Goal: Communication & Community: Connect with others

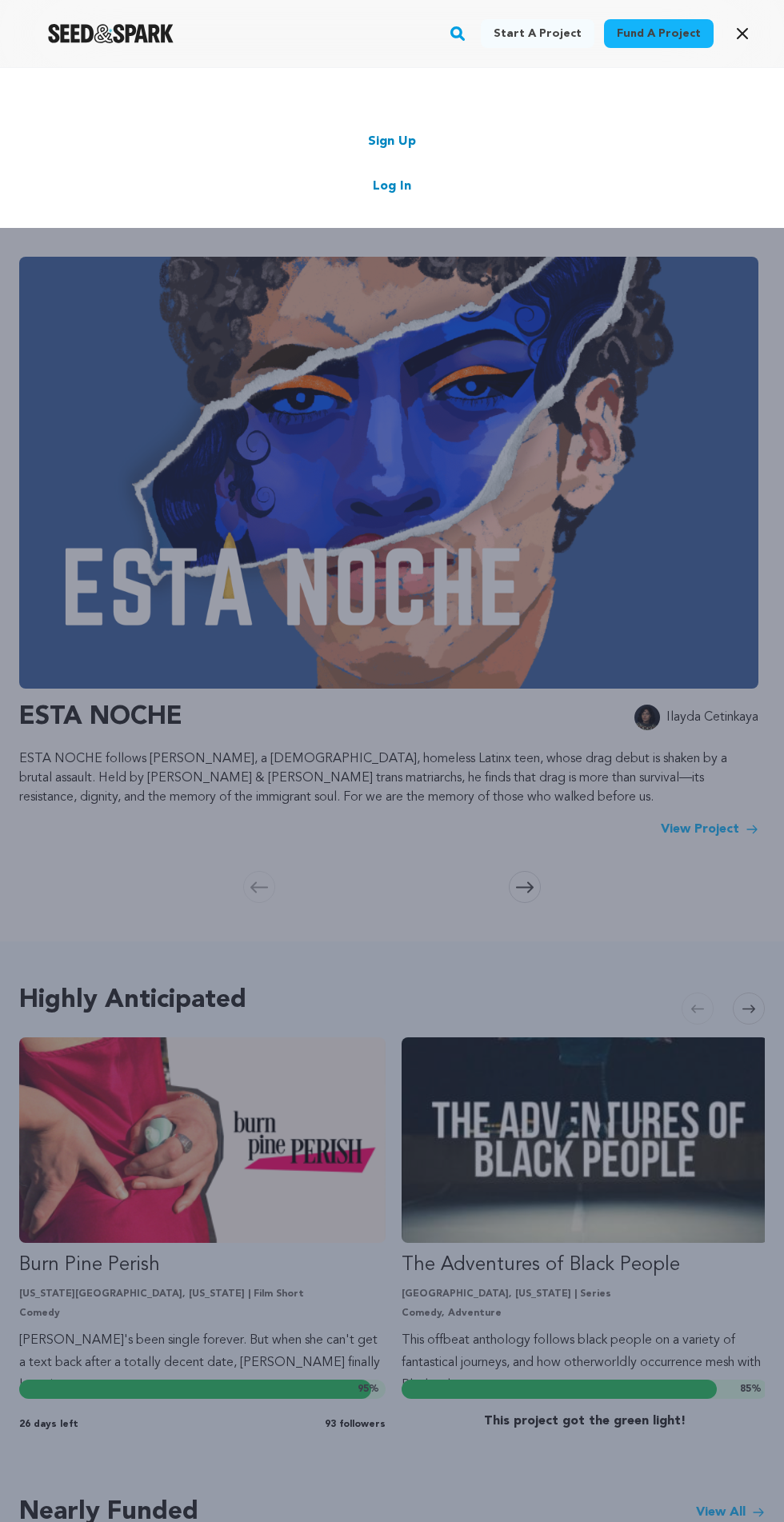
click at [407, 141] on link "Sign Up" at bounding box center [392, 141] width 48 height 19
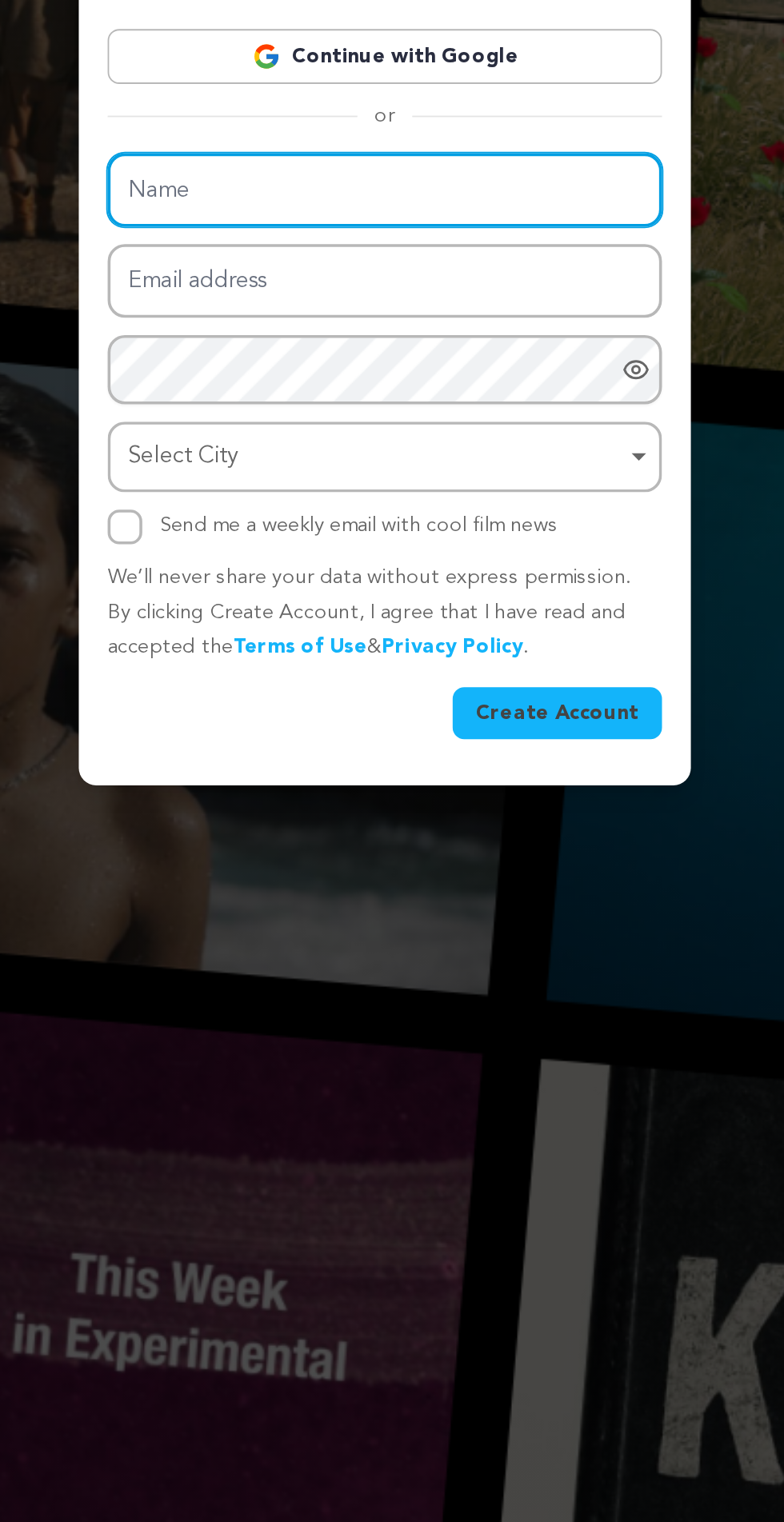
click at [426, 739] on input "Name" at bounding box center [392, 718] width 307 height 41
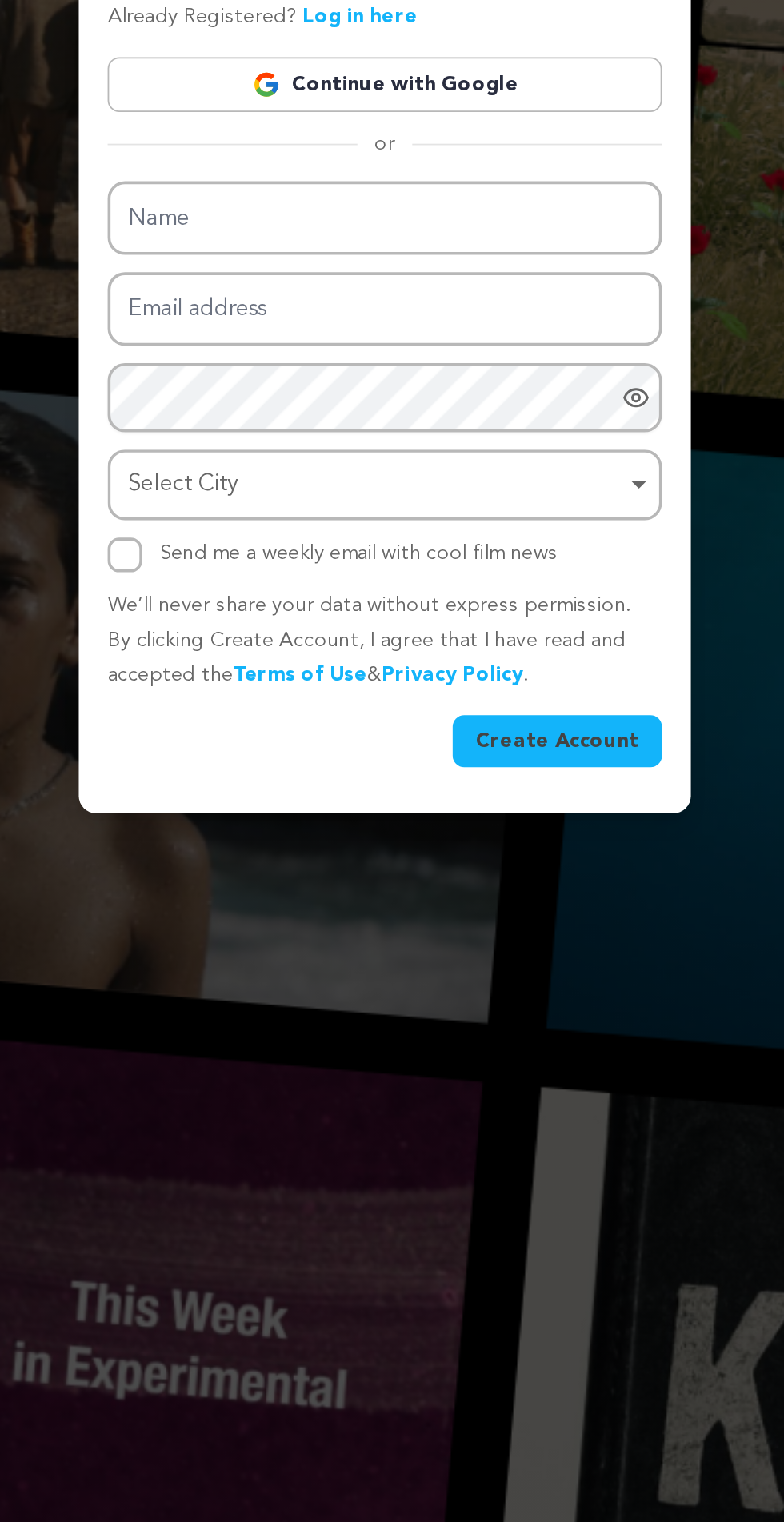
click at [389, 613] on link "Log in here" at bounding box center [378, 607] width 64 height 11
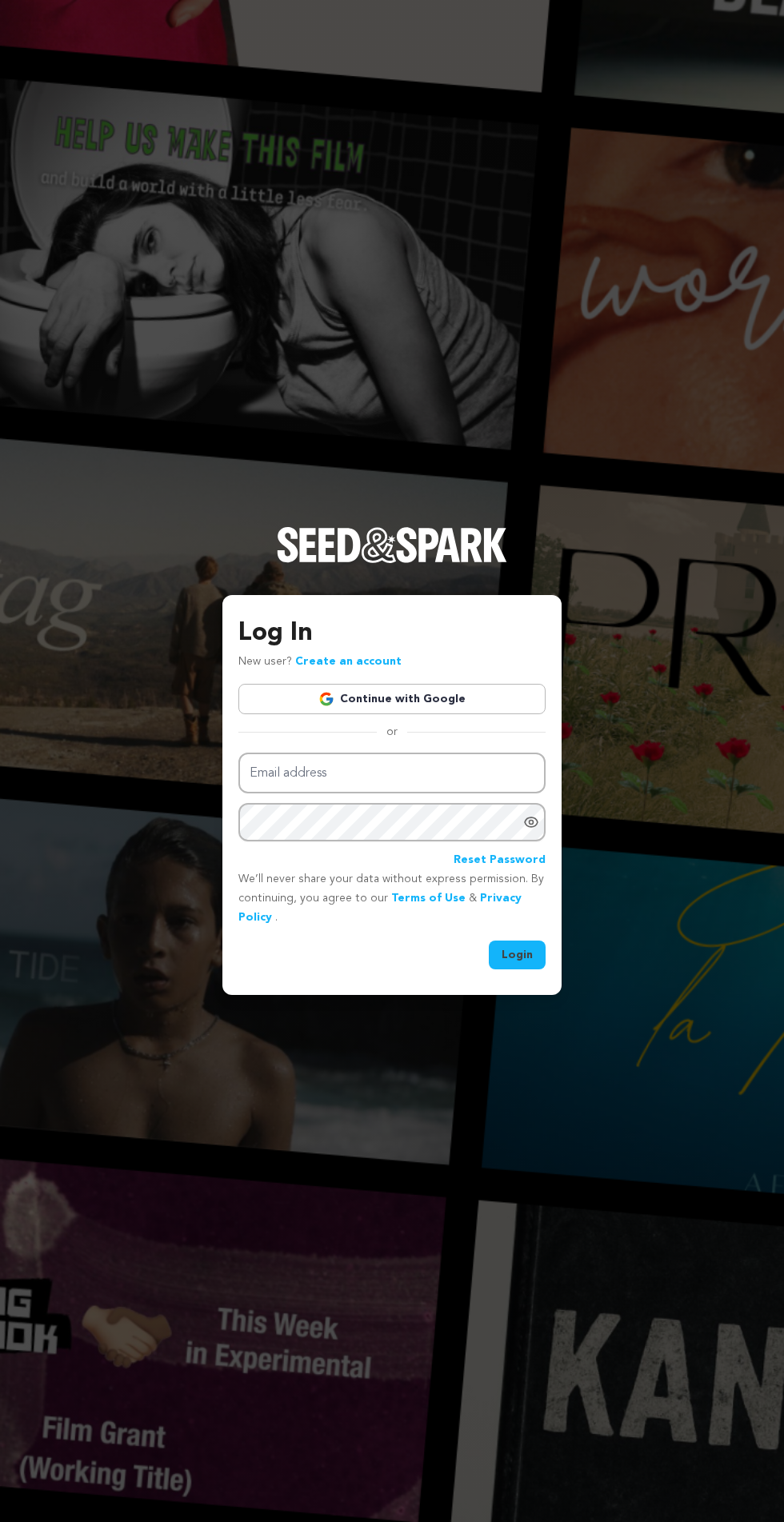
click at [483, 714] on link "Continue with Google" at bounding box center [392, 699] width 307 height 31
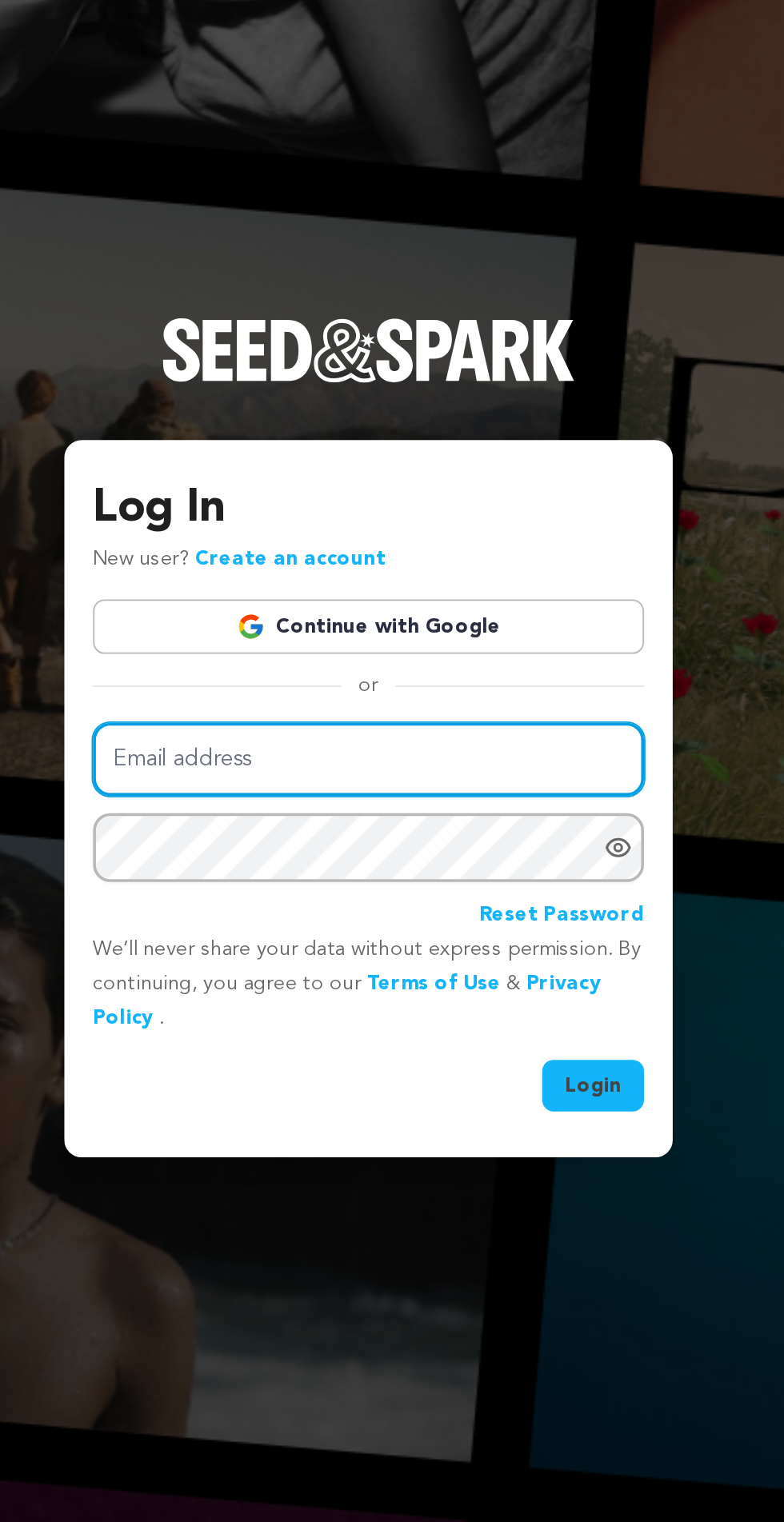
click at [470, 793] on input "Email address" at bounding box center [392, 773] width 307 height 41
type input "williamedwardraymond001@gmail.com"
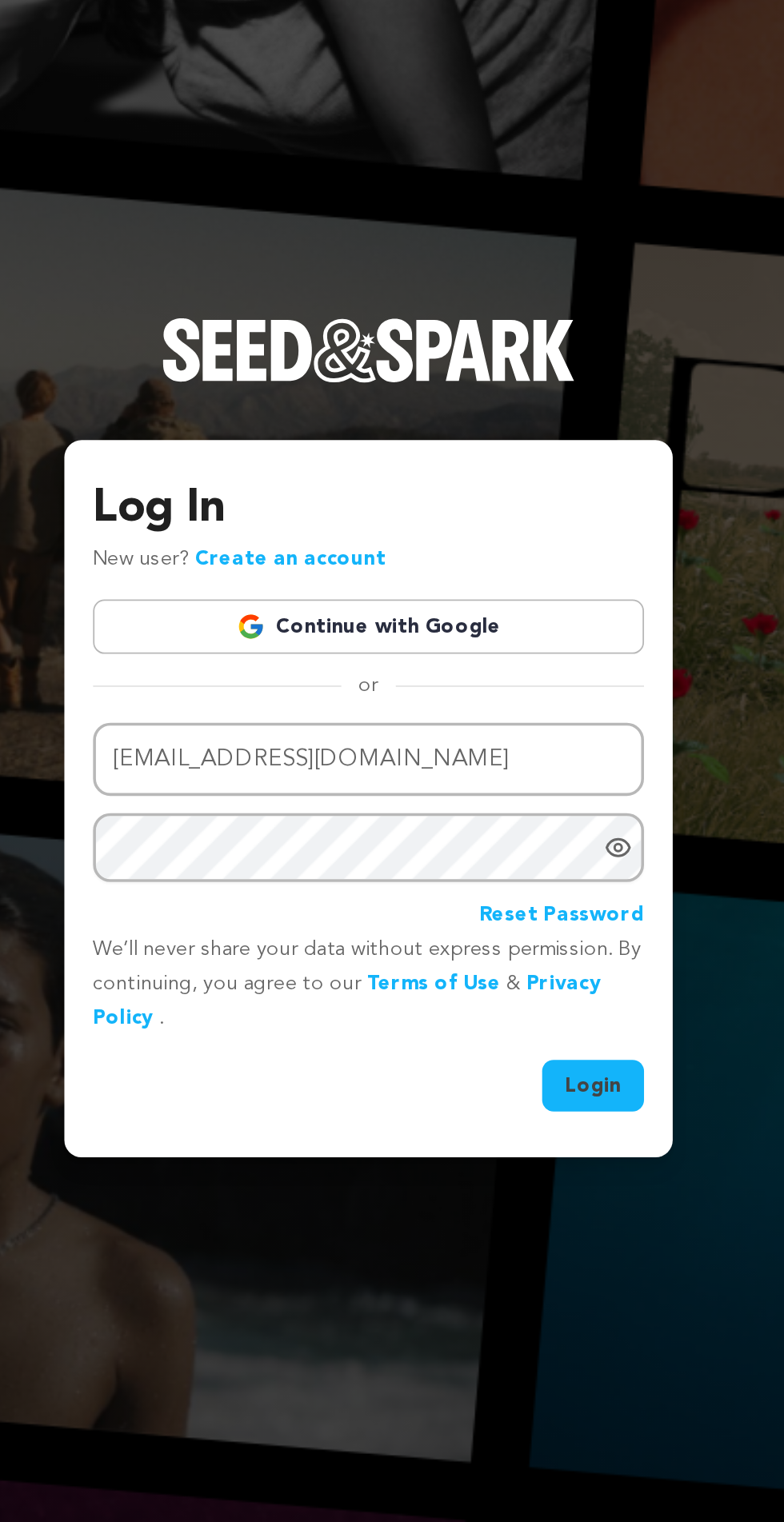
click at [488, 940] on button "Login" at bounding box center [516, 954] width 56 height 29
click at [533, 827] on icon "Show password as plain text. Warning: this will display your password on the sc…" at bounding box center [531, 822] width 13 height 9
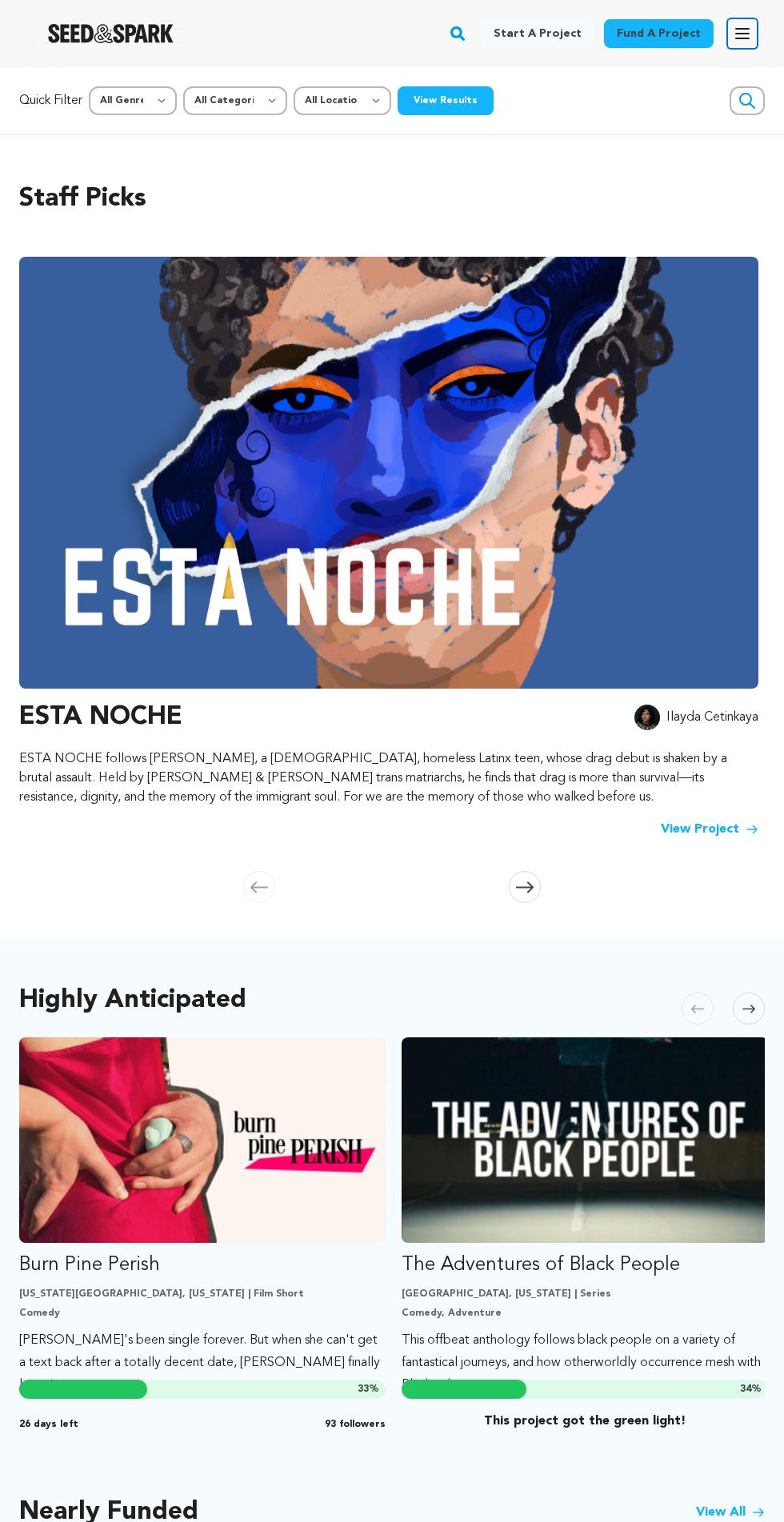
click at [748, 38] on icon "button" at bounding box center [742, 33] width 13 height 9
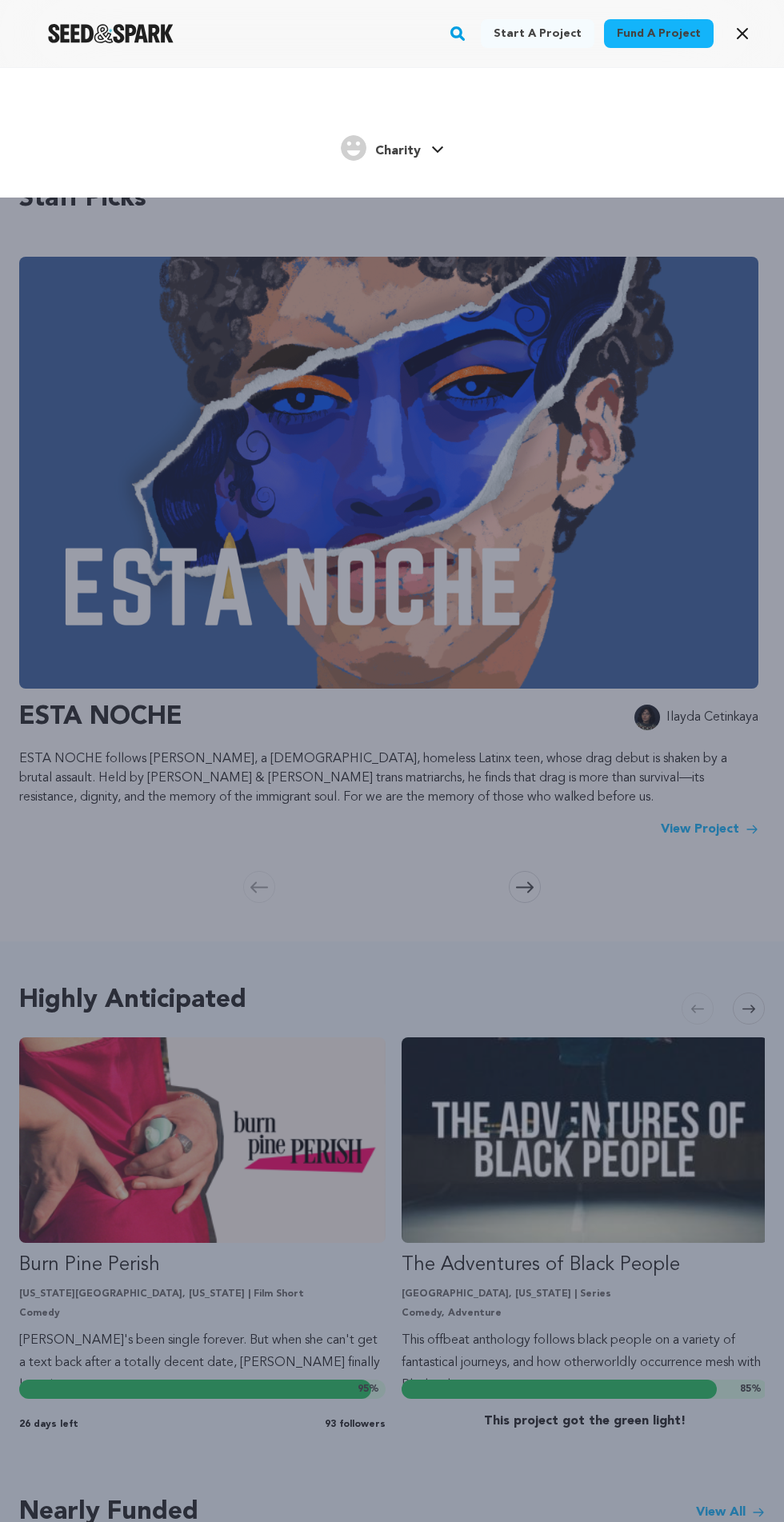
click at [439, 149] on icon at bounding box center [436, 149] width 11 height 6
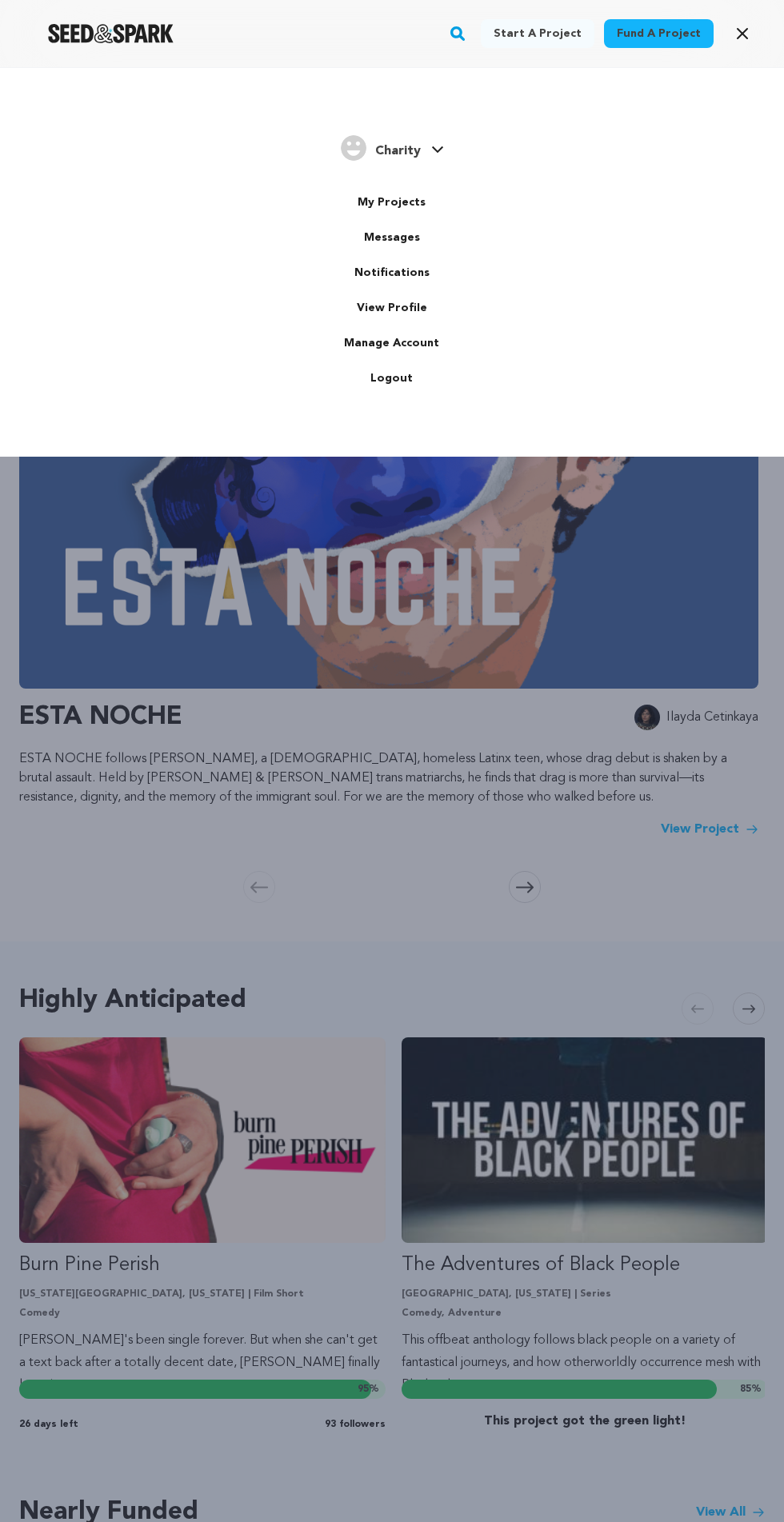
click at [410, 239] on link "Messages" at bounding box center [392, 238] width 179 height 35
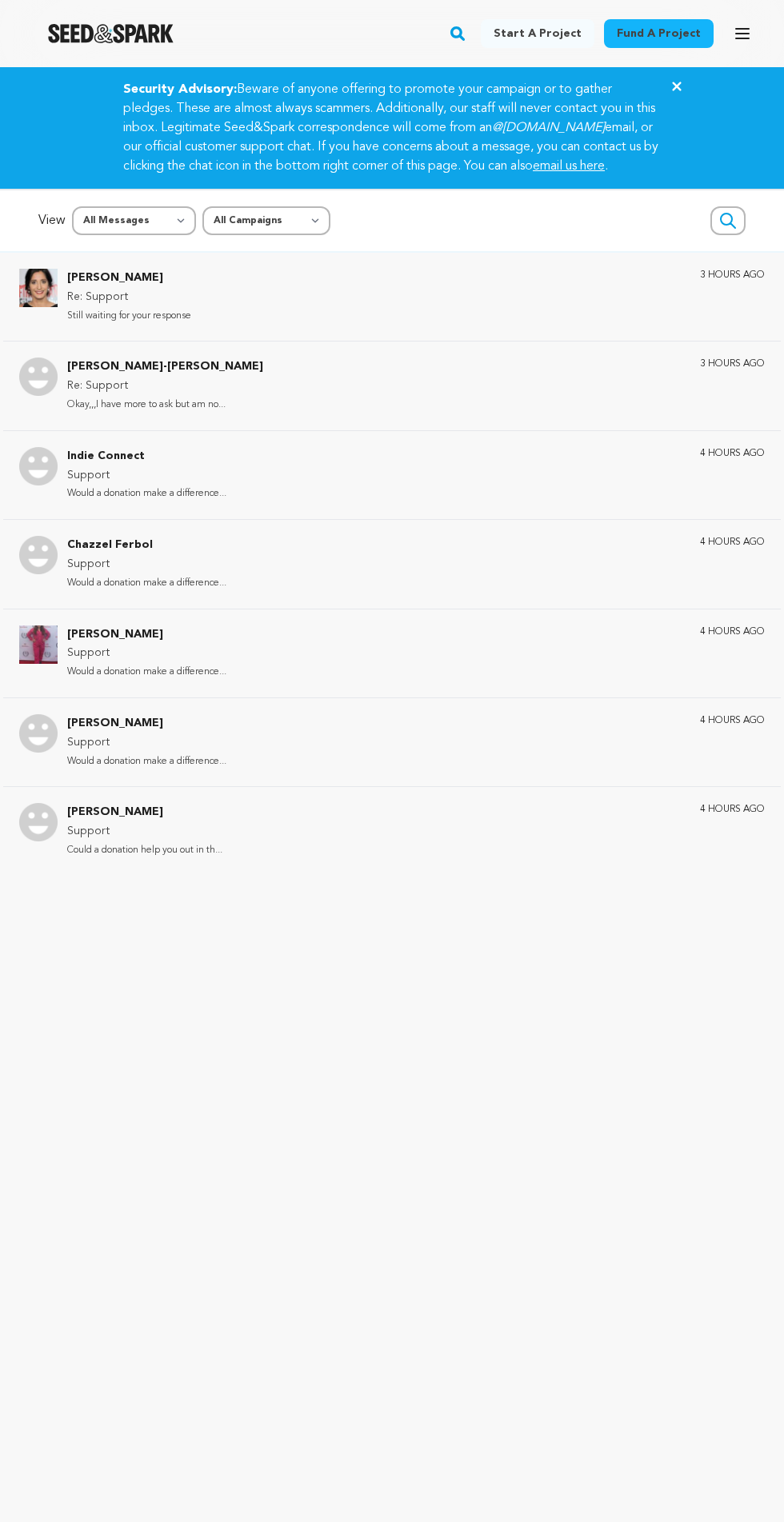
click at [654, 325] on div "[PERSON_NAME] Re: Support Still waiting for your response 3 hours ago" at bounding box center [416, 297] width 697 height 56
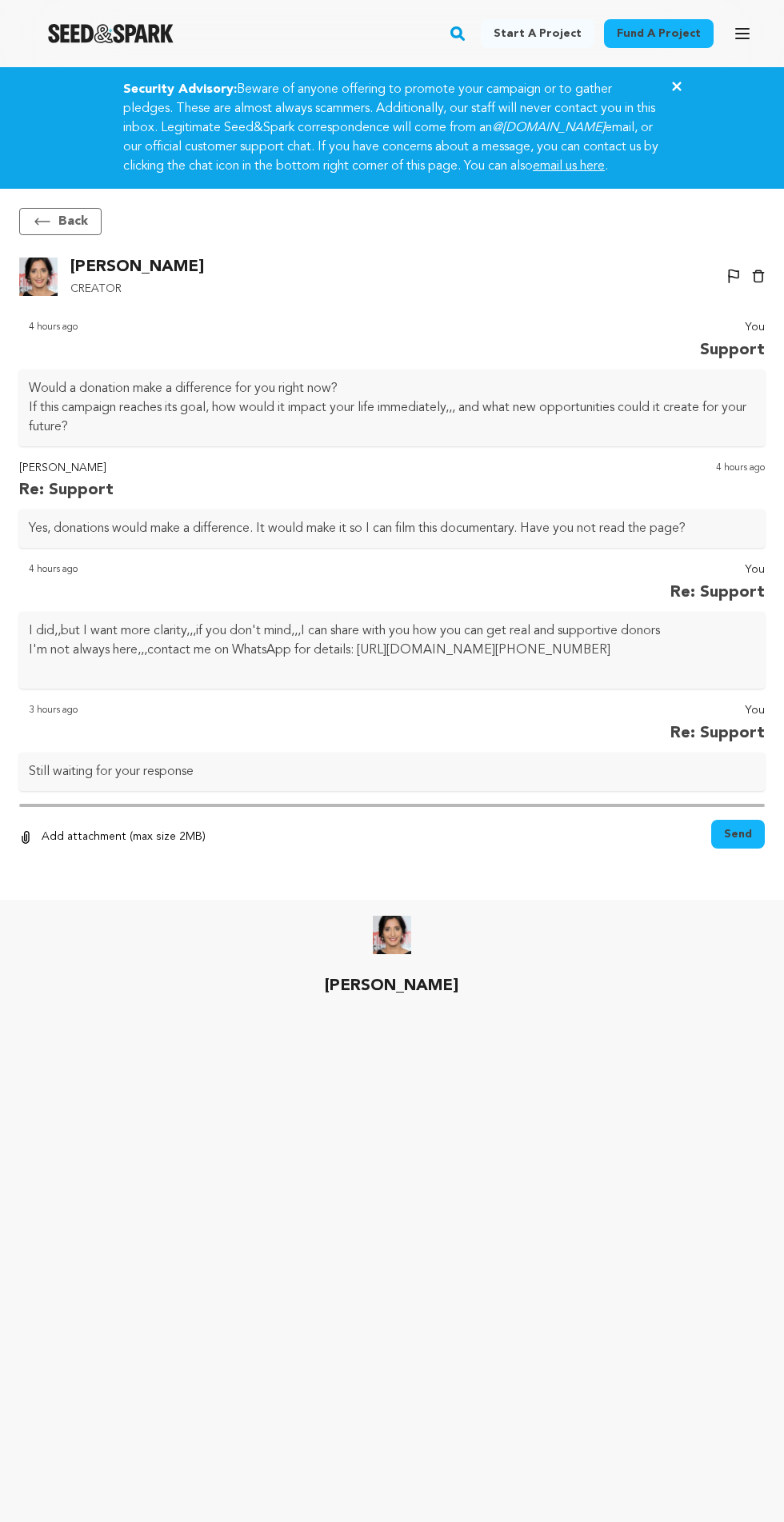
scroll to position [105, 0]
